Goal: Information Seeking & Learning: Learn about a topic

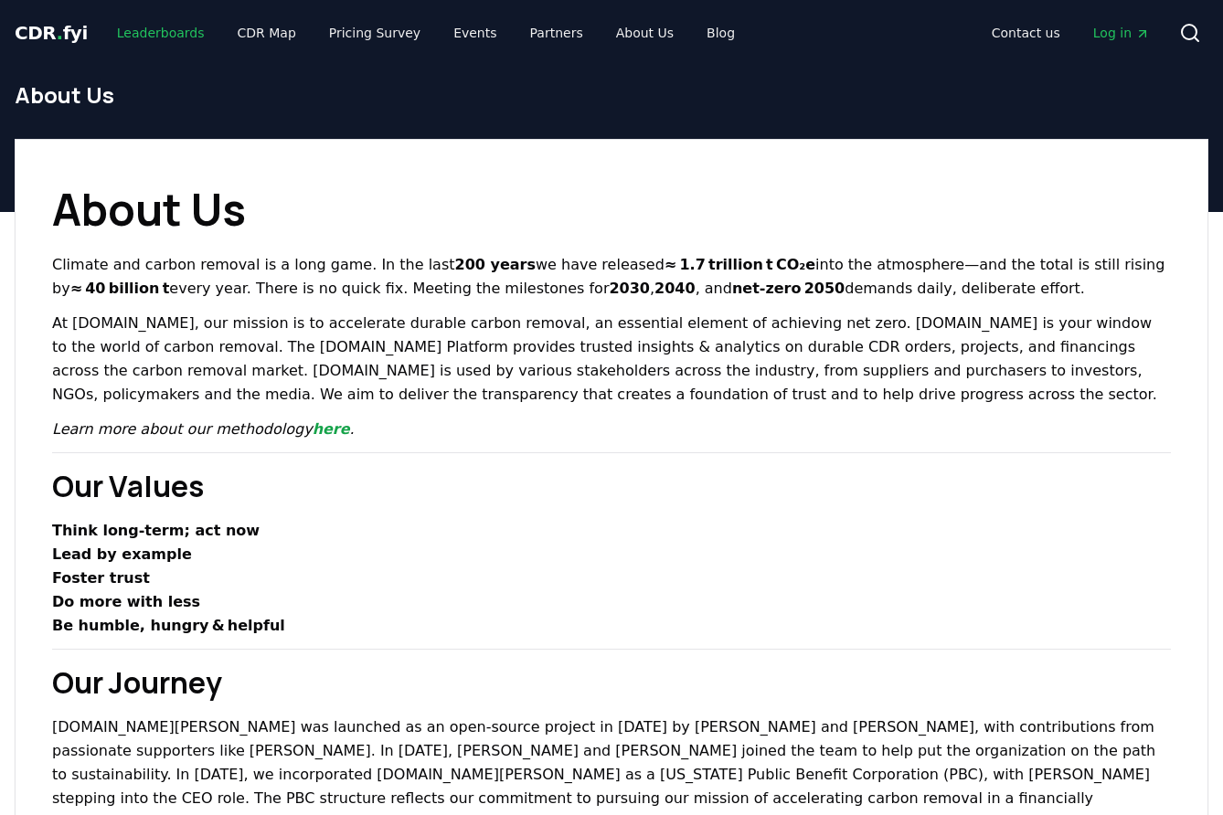
click at [160, 36] on link "Leaderboards" at bounding box center [160, 32] width 117 height 33
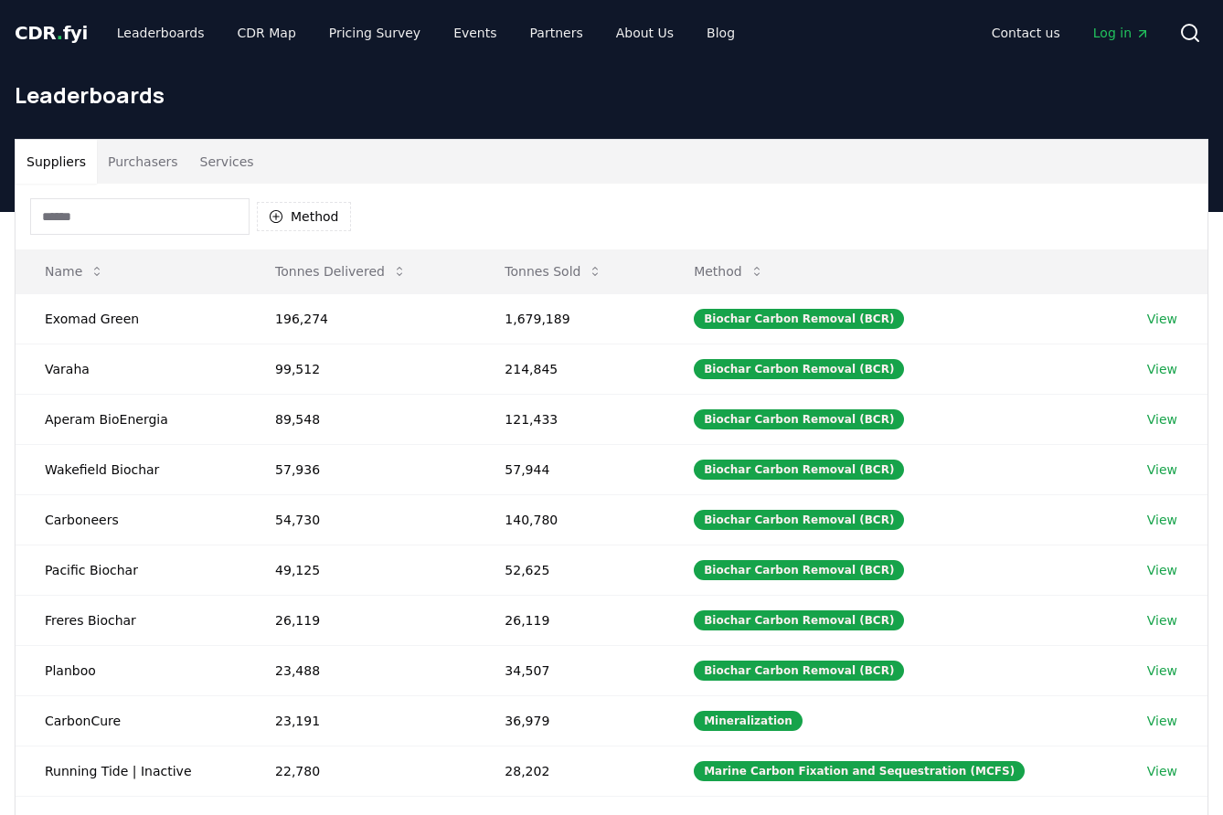
click at [149, 158] on button "Purchasers" at bounding box center [143, 162] width 92 height 44
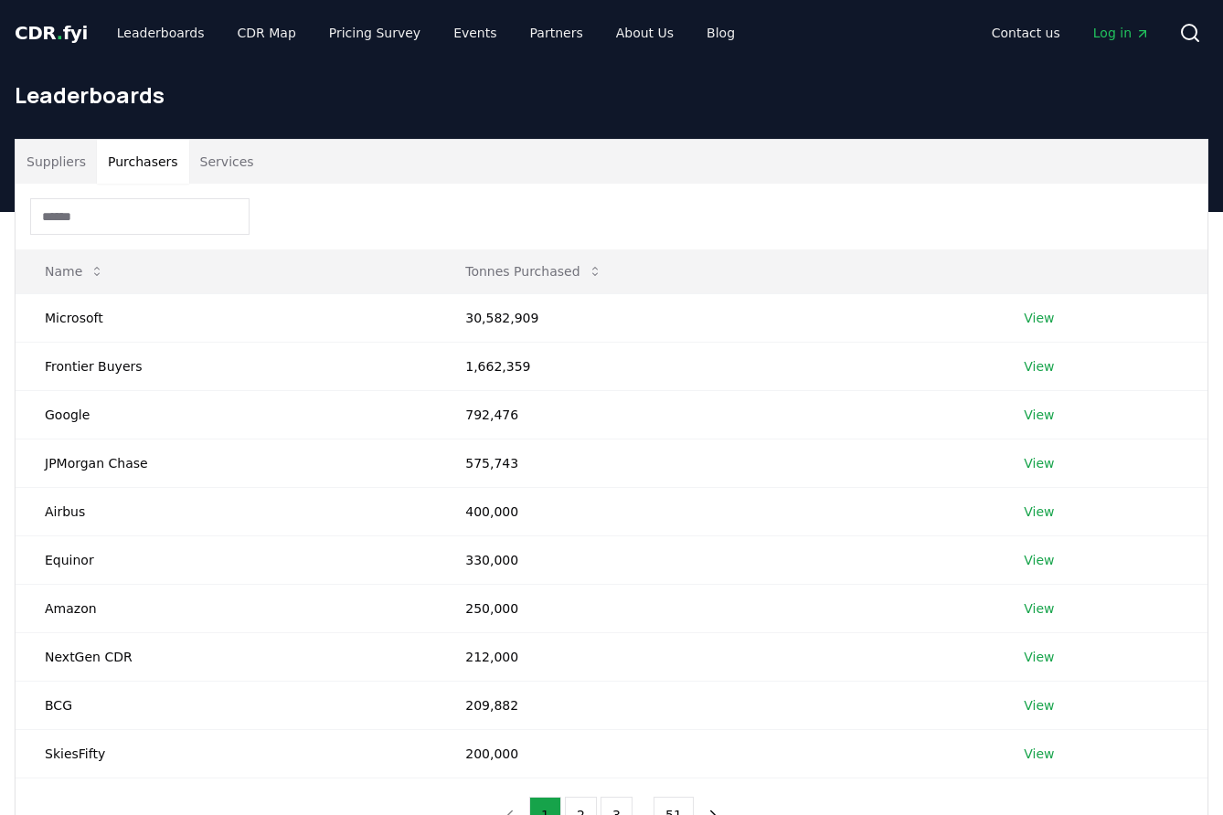
click at [141, 212] on input at bounding box center [139, 216] width 219 height 37
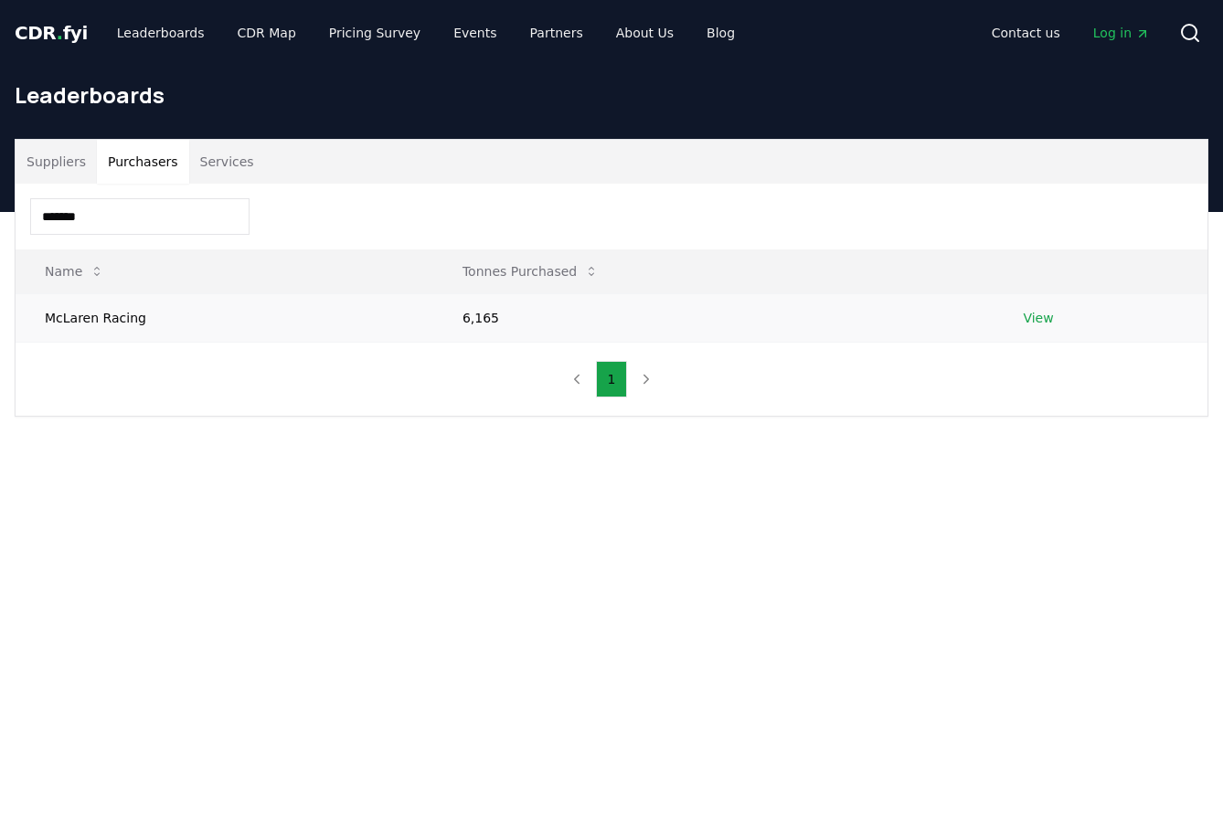
type input "*******"
click at [125, 318] on td "McLaren Racing" at bounding box center [225, 317] width 418 height 48
click at [1046, 315] on link "View" at bounding box center [1038, 318] width 30 height 18
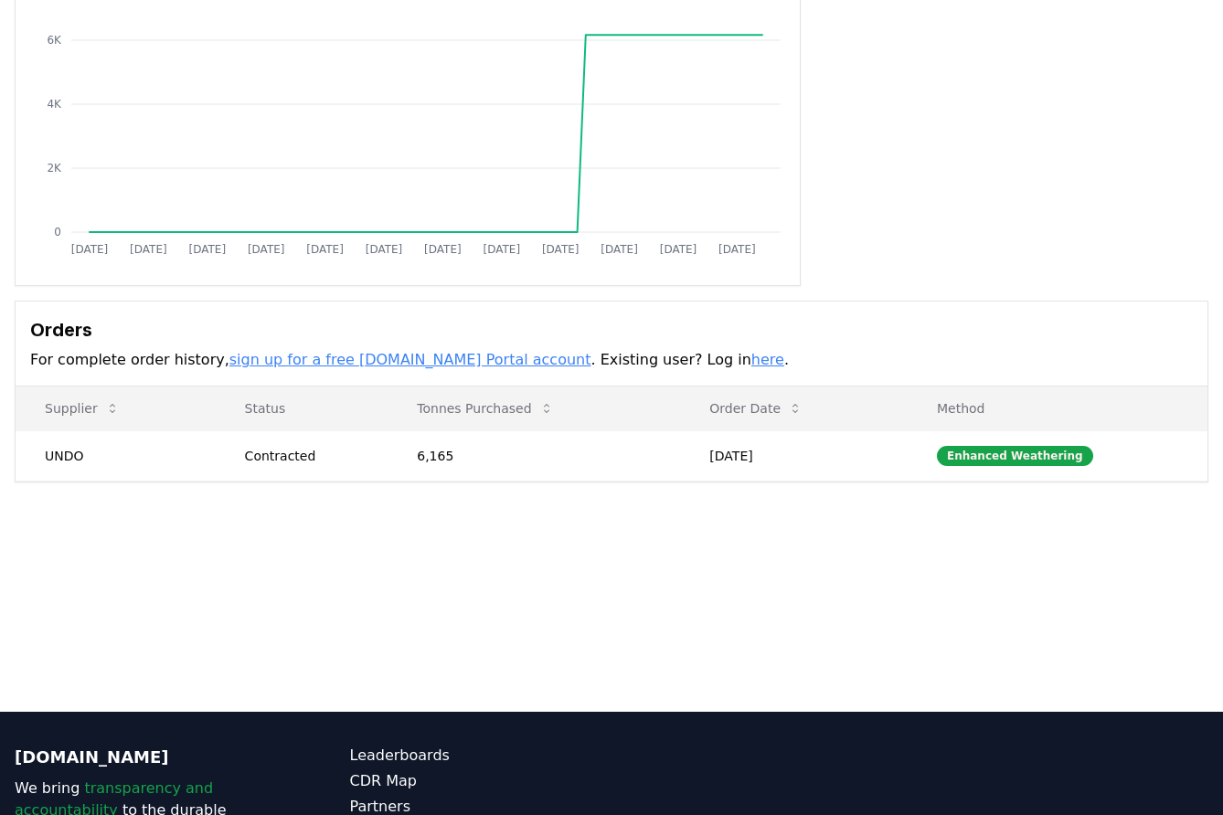
scroll to position [246, 0]
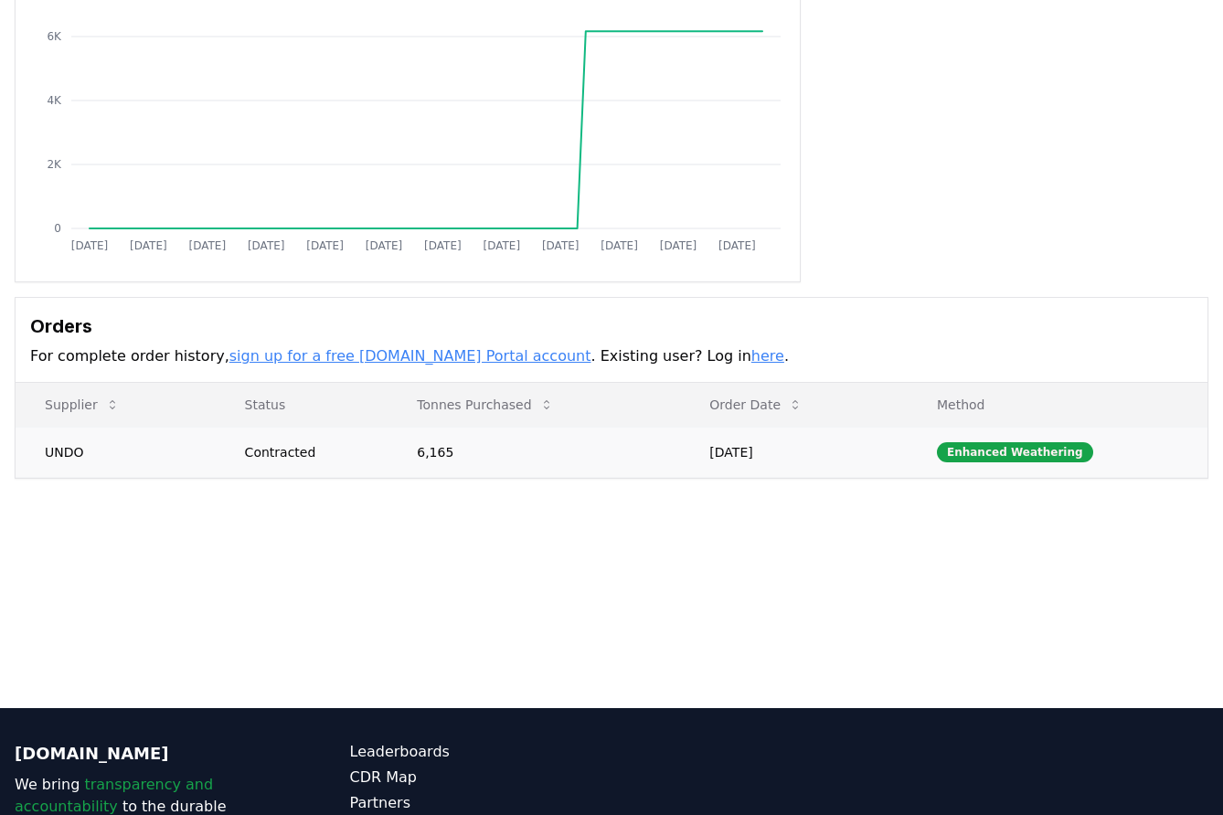
click at [311, 452] on div "Contracted" at bounding box center [309, 452] width 129 height 18
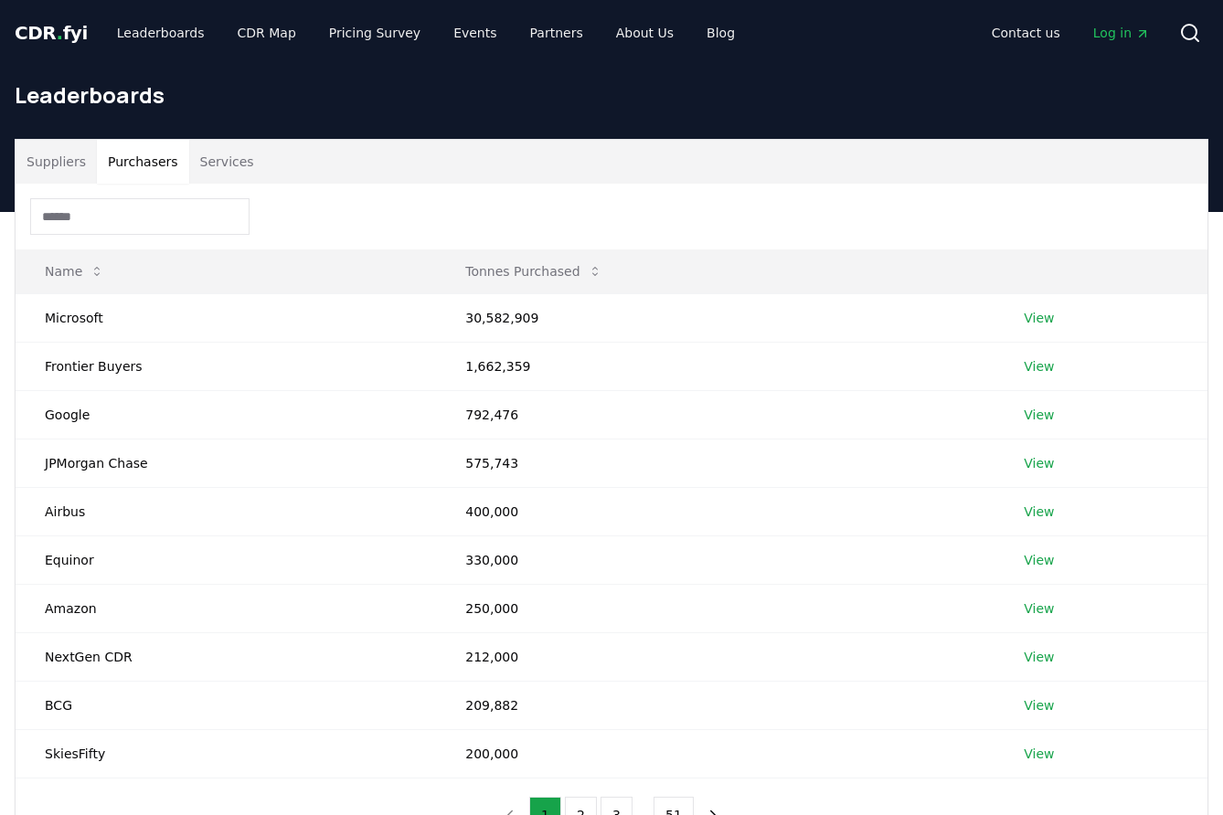
click at [137, 168] on button "Purchasers" at bounding box center [143, 162] width 92 height 44
click at [165, 220] on input at bounding box center [139, 216] width 219 height 37
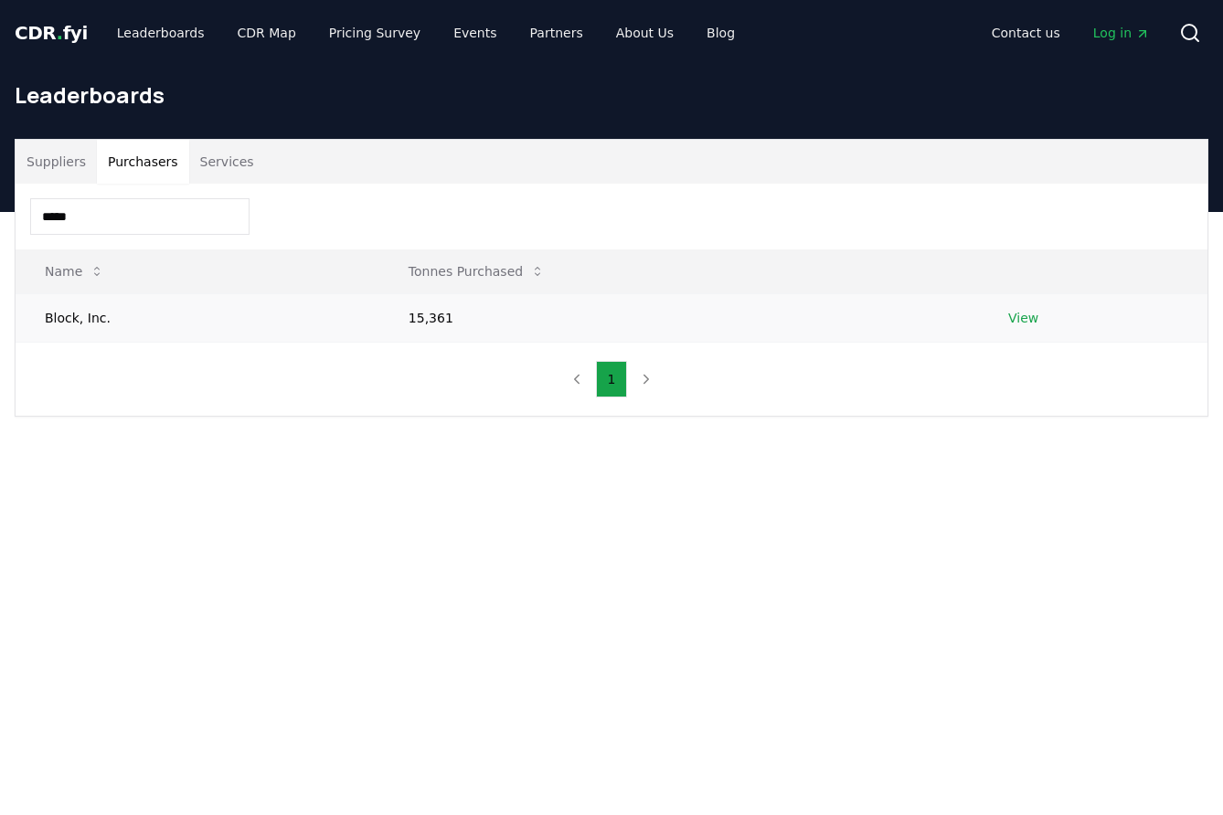
type input "*****"
click at [177, 315] on td "Block, Inc." at bounding box center [198, 317] width 364 height 48
click at [422, 319] on td "15,361" at bounding box center [679, 317] width 600 height 48
click at [1014, 313] on link "View" at bounding box center [1023, 318] width 30 height 18
